Goal: Task Accomplishment & Management: Manage account settings

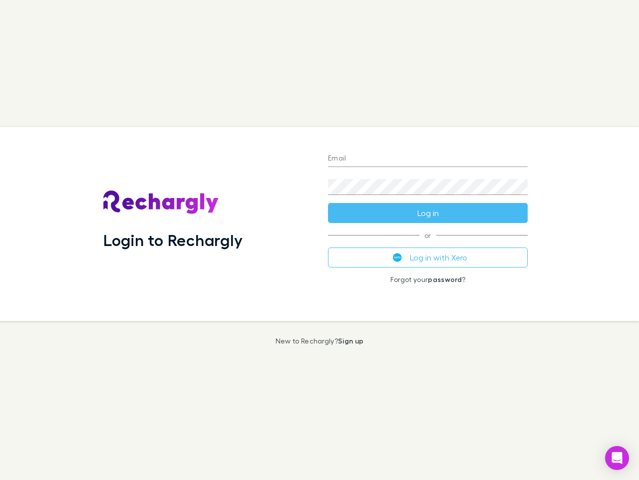
click at [320, 240] on div "Login to Rechargly" at bounding box center [207, 224] width 225 height 194
click at [428, 159] on input "Email" at bounding box center [428, 159] width 200 height 16
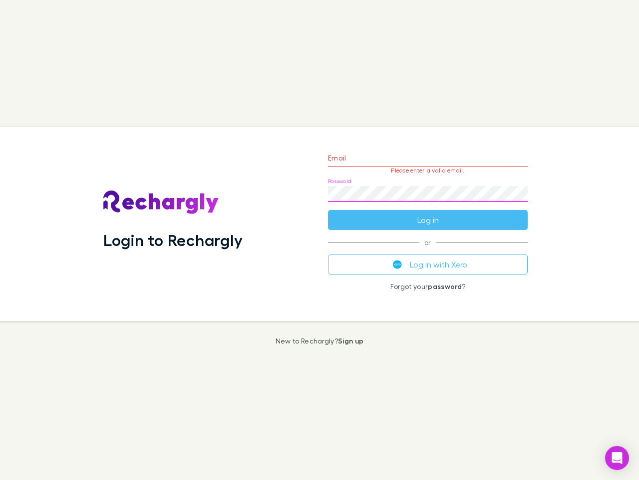
click at [428, 213] on form "Email Please enter a valid email. Password Log in" at bounding box center [428, 186] width 200 height 87
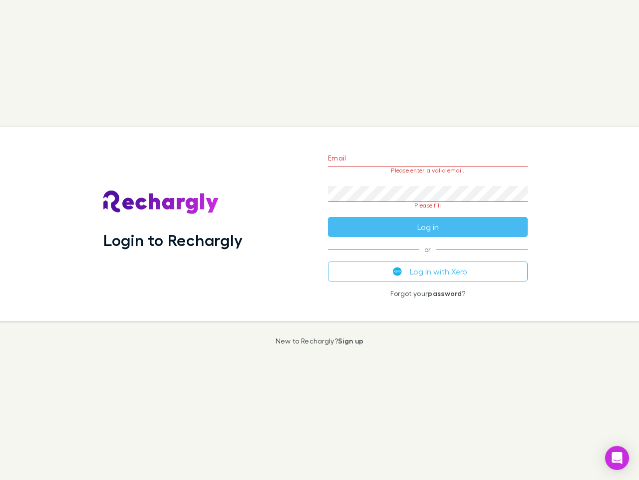
click at [428, 257] on div "Email Please enter a valid email. Password Please fill Log in or Log in with Xe…" at bounding box center [428, 224] width 216 height 194
click at [617, 458] on icon "Open Intercom Messenger" at bounding box center [617, 458] width 10 height 12
